Goal: Find contact information: Obtain details needed to contact an individual or organization

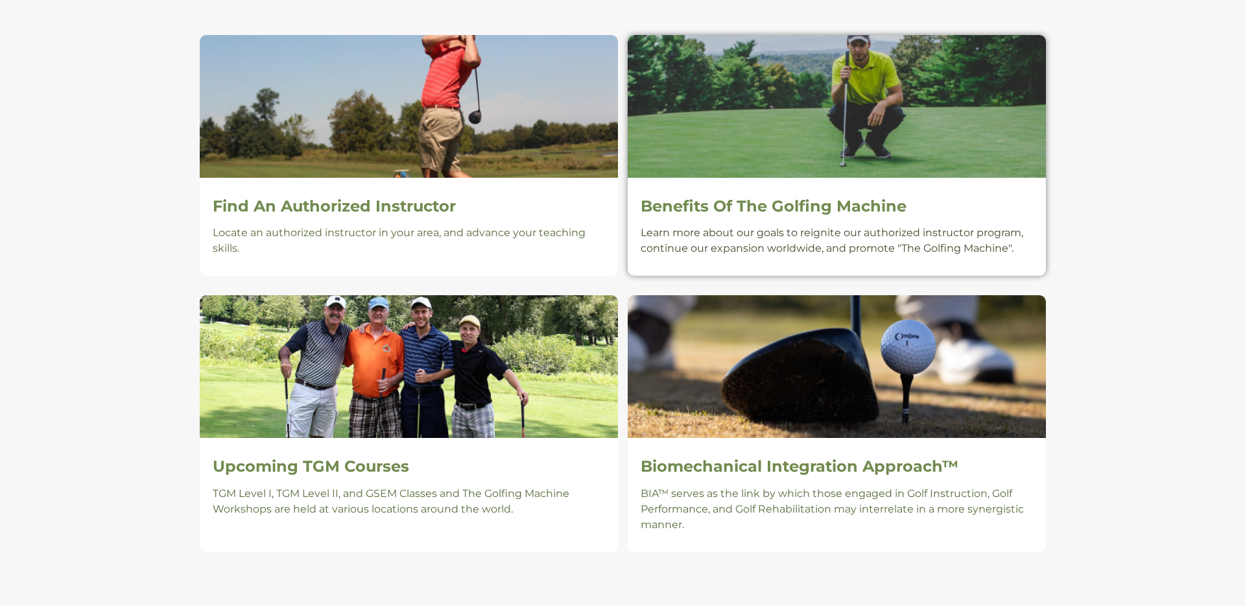
scroll to position [1003, 0]
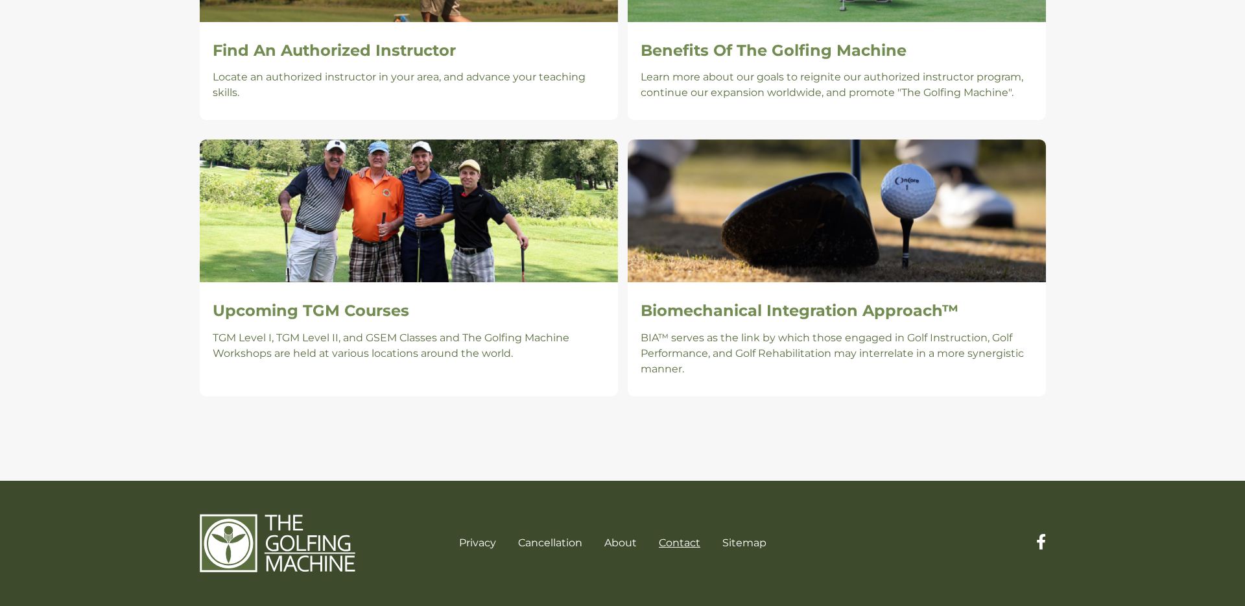
click at [686, 440] on link "Contact" at bounding box center [680, 542] width 42 height 12
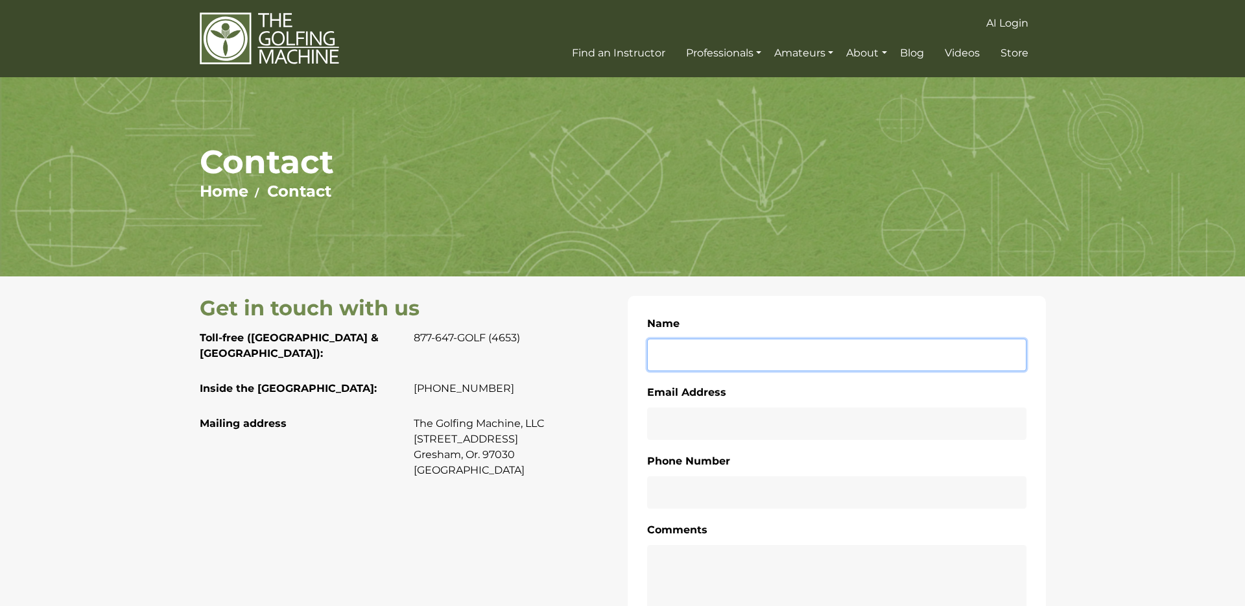
click at [798, 354] on input "Name" at bounding box center [836, 355] width 379 height 32
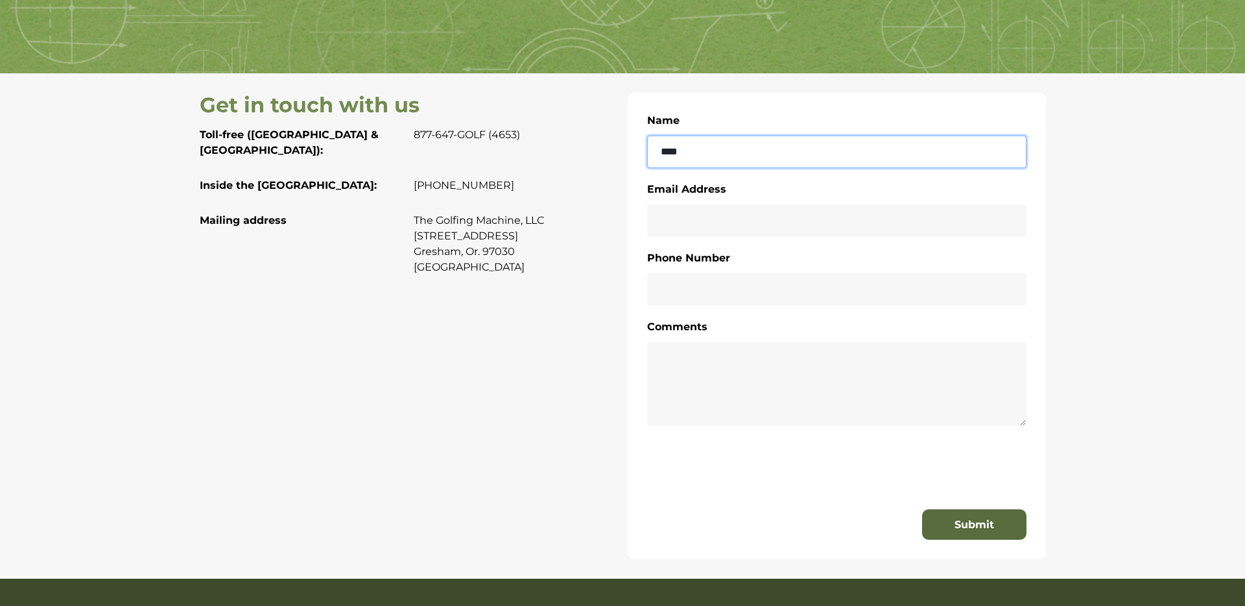
scroll to position [200, 0]
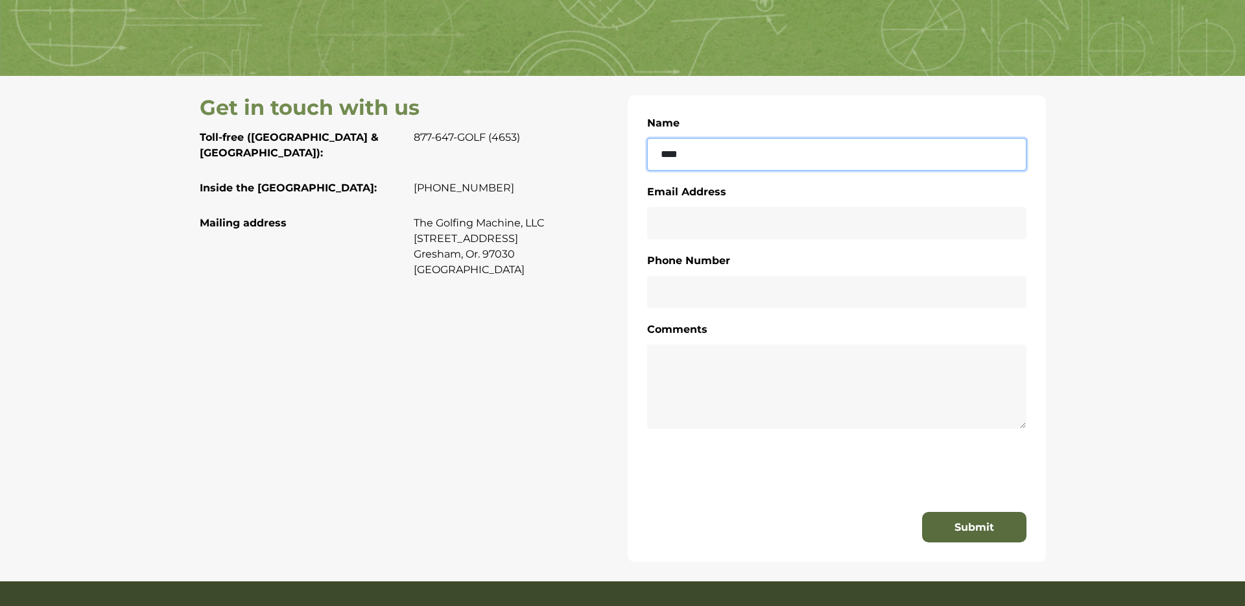
type input "****"
click at [434, 215] on p "The Golfing Machine, LLC [STREET_ADDRESS]. 97030 [GEOGRAPHIC_DATA]" at bounding box center [516, 246] width 204 height 62
